Goal: Information Seeking & Learning: Find specific fact

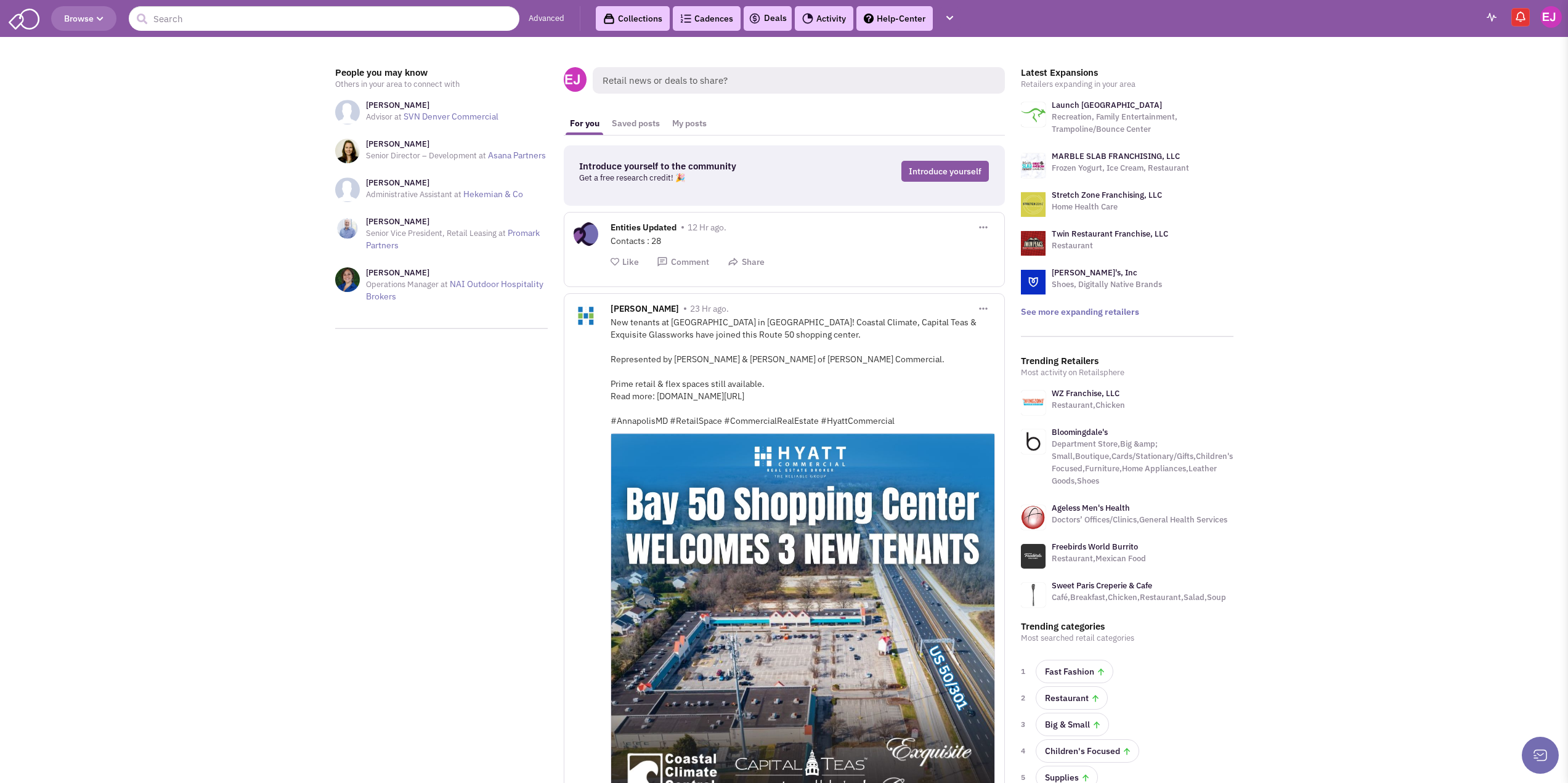
click at [544, 17] on link "Advanced" at bounding box center [546, 19] width 36 height 12
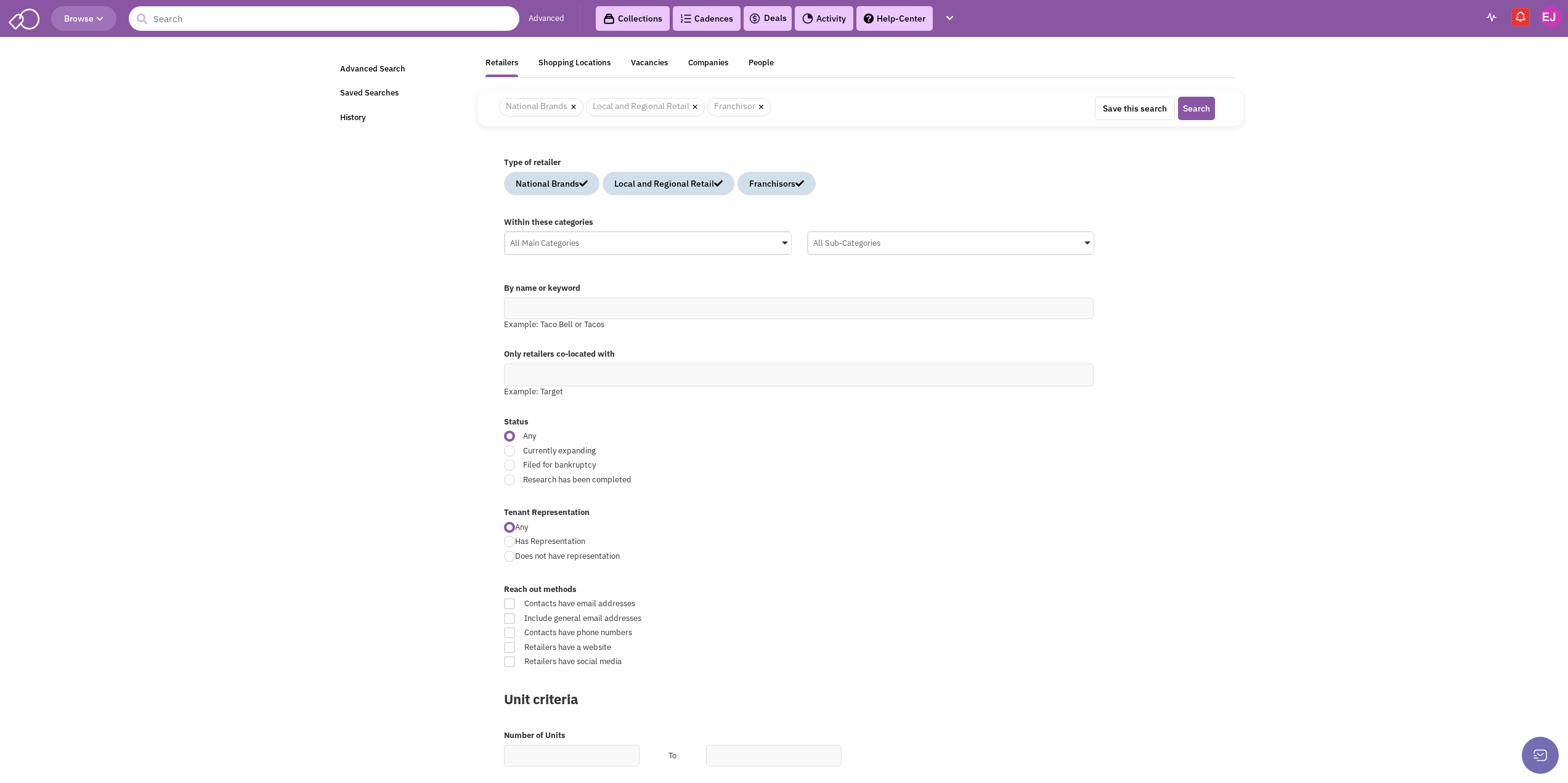
click at [849, 113] on div "× National Brands × Local and Regional Retail × Franchisor" at bounding box center [762, 107] width 544 height 21
click at [528, 307] on input "text" at bounding box center [798, 309] width 589 height 22
type input "11 skies"
click at [1178, 97] on button "Search" at bounding box center [1196, 109] width 37 height 23
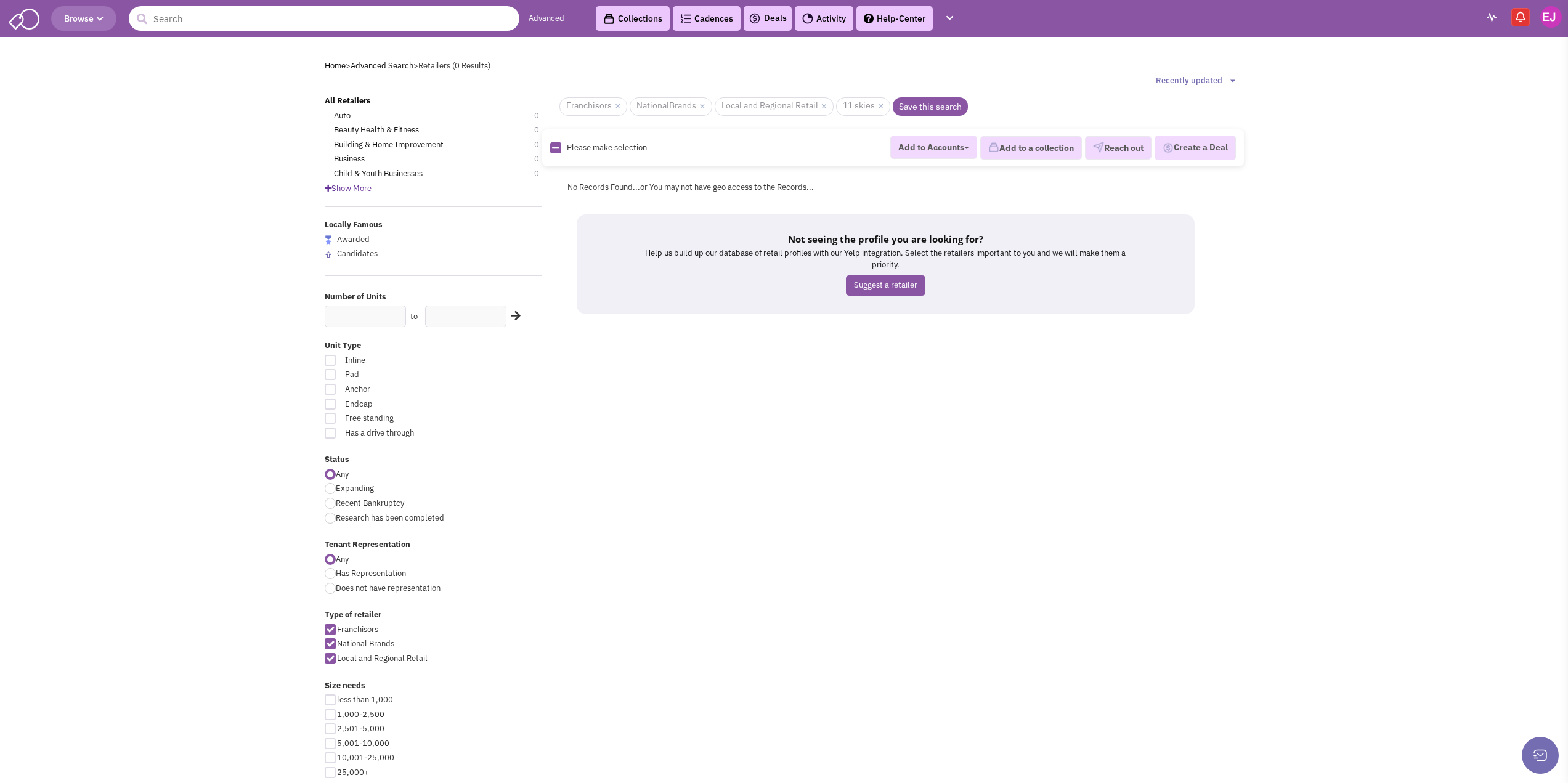
click at [263, 24] on input "text" at bounding box center [323, 18] width 391 height 24
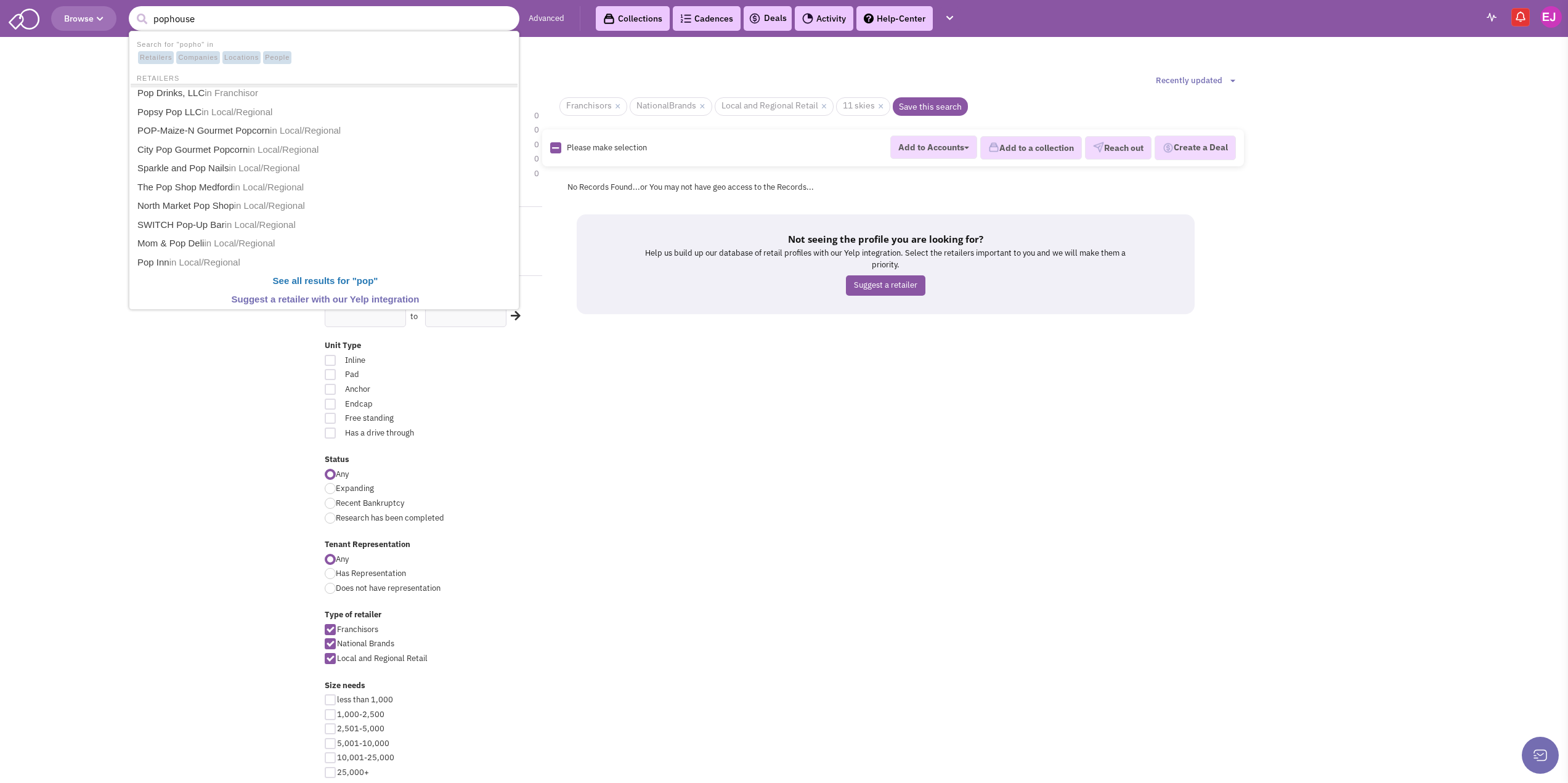
type input "pophouse"
click at [132, 10] on button "submit" at bounding box center [142, 20] width 19 height 19
